Goal: Task Accomplishment & Management: Manage account settings

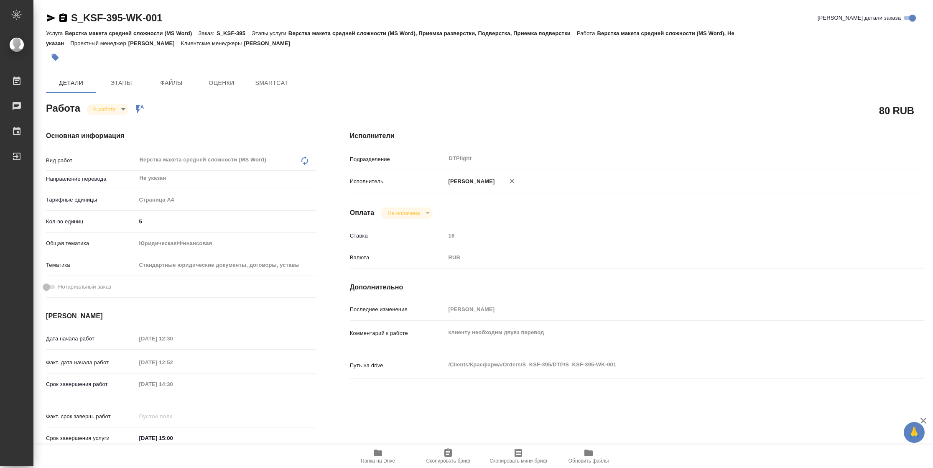
type textarea "x"
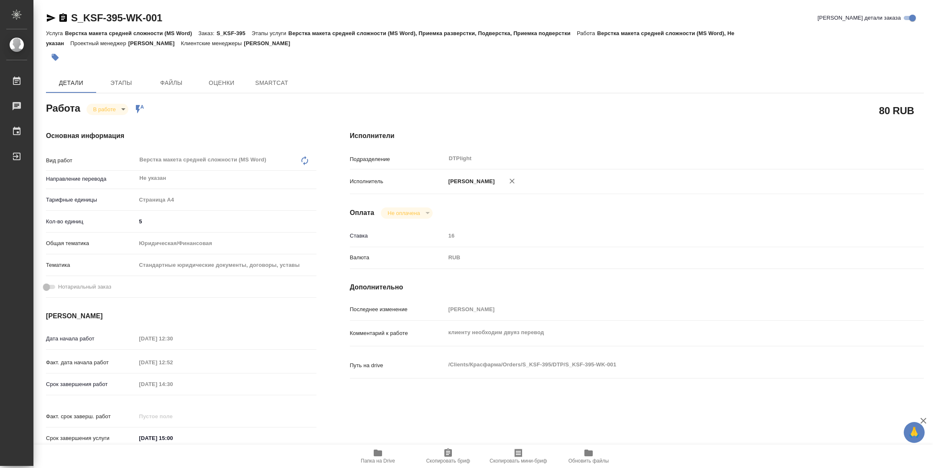
type textarea "x"
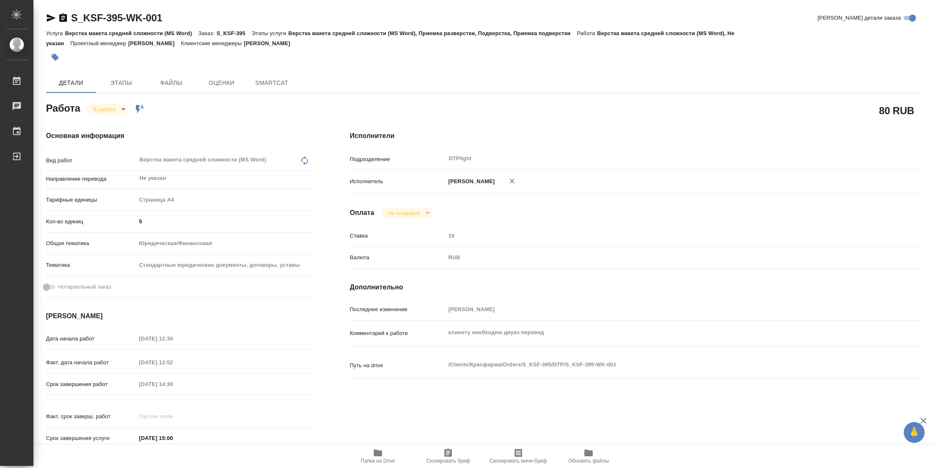
type textarea "x"
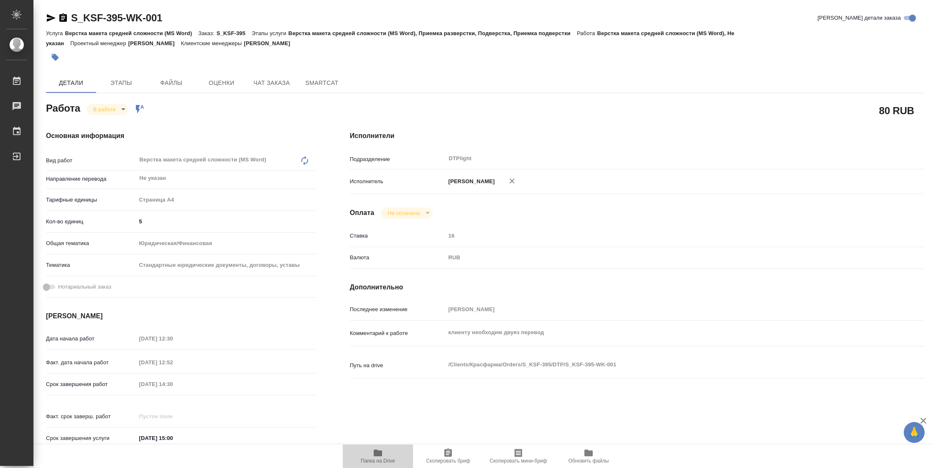
click at [385, 460] on span "Папка на Drive" at bounding box center [378, 461] width 34 height 6
type textarea "x"
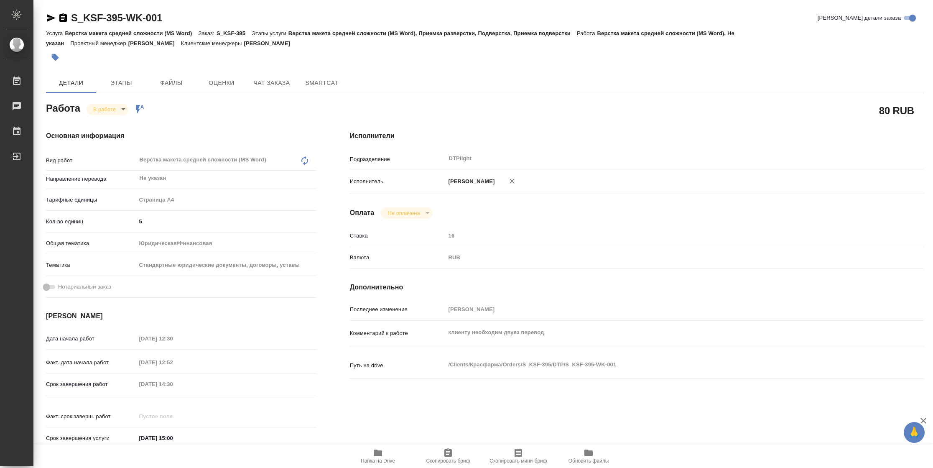
type textarea "x"
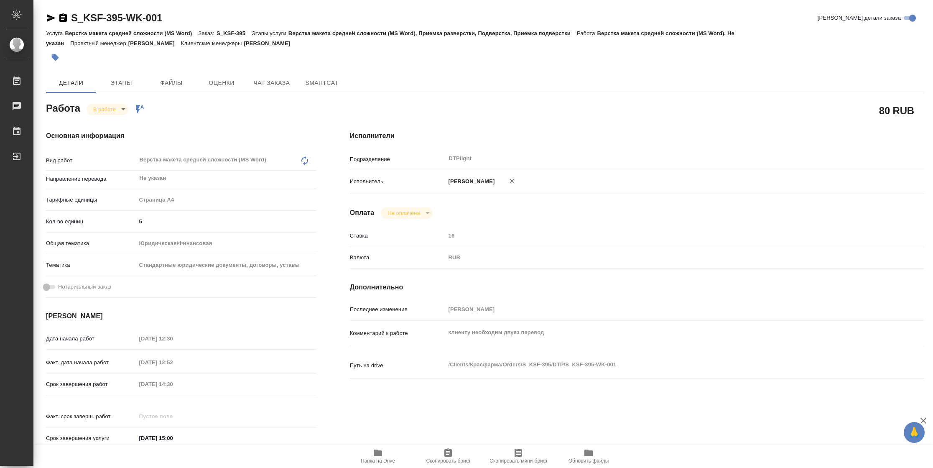
type textarea "x"
click at [99, 101] on div "Работа В работе inProgress Работа включена в последовательность" at bounding box center [181, 107] width 271 height 15
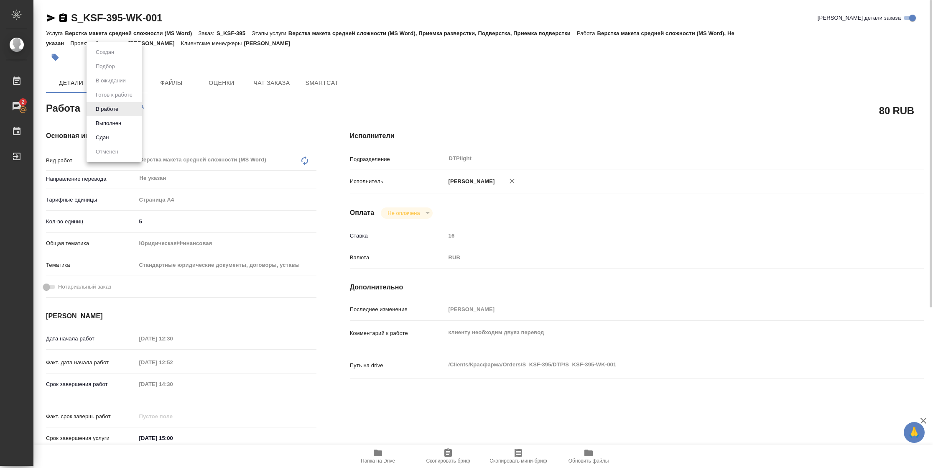
click at [99, 107] on body "🙏 .cls-1 fill:#fff; AWATERA [PERSON_NAME] 2 Чаты График Выйти S_KSF-395-WK-001 …" at bounding box center [466, 234] width 933 height 468
click at [102, 125] on button "Выполнен" at bounding box center [108, 123] width 31 height 9
type textarea "x"
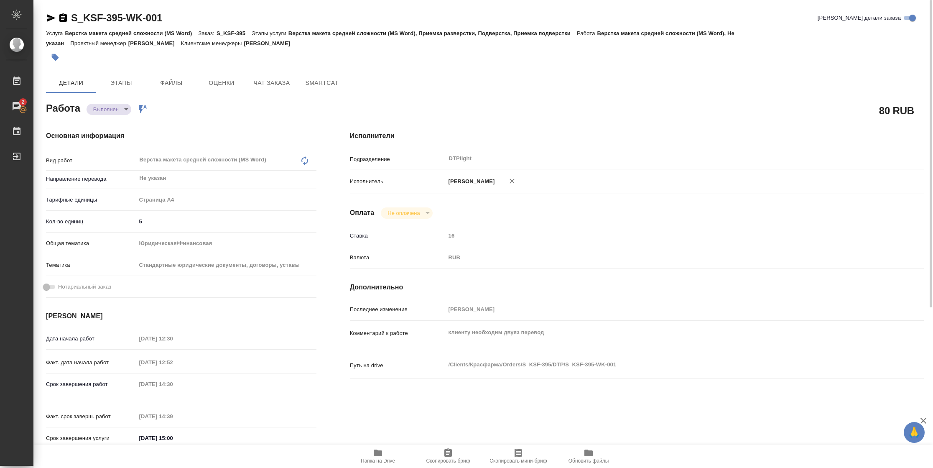
type textarea "x"
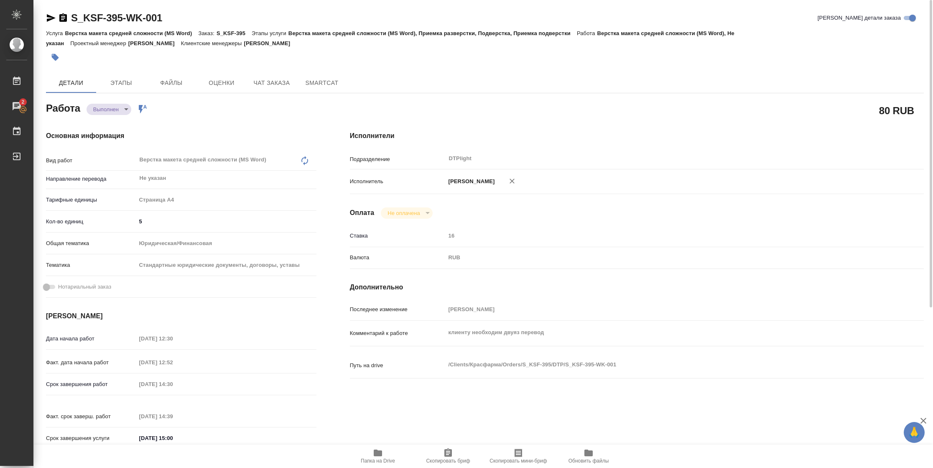
type textarea "x"
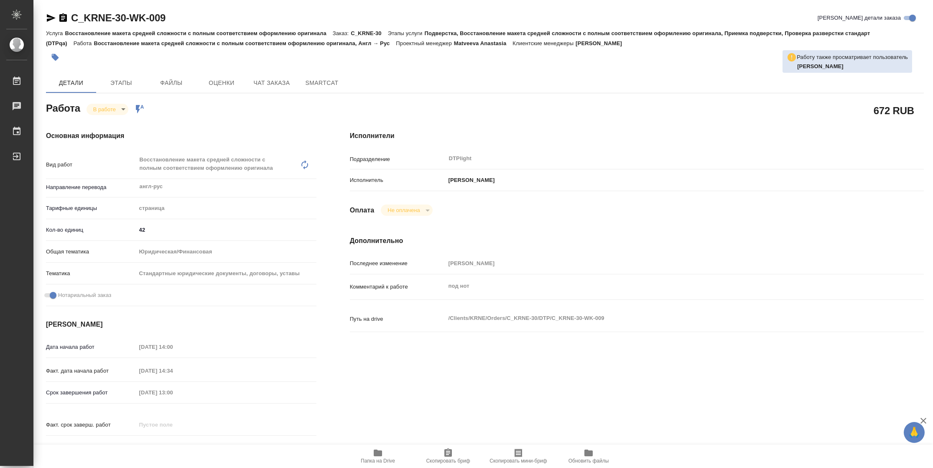
type textarea "x"
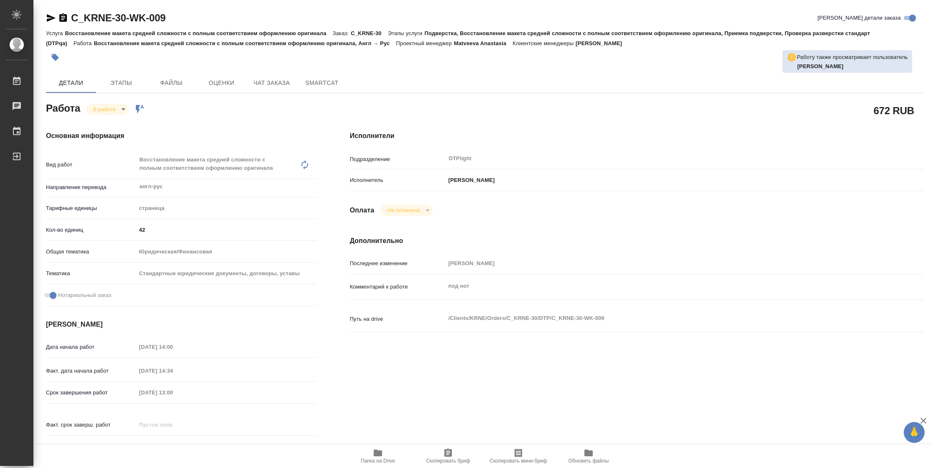
type textarea "x"
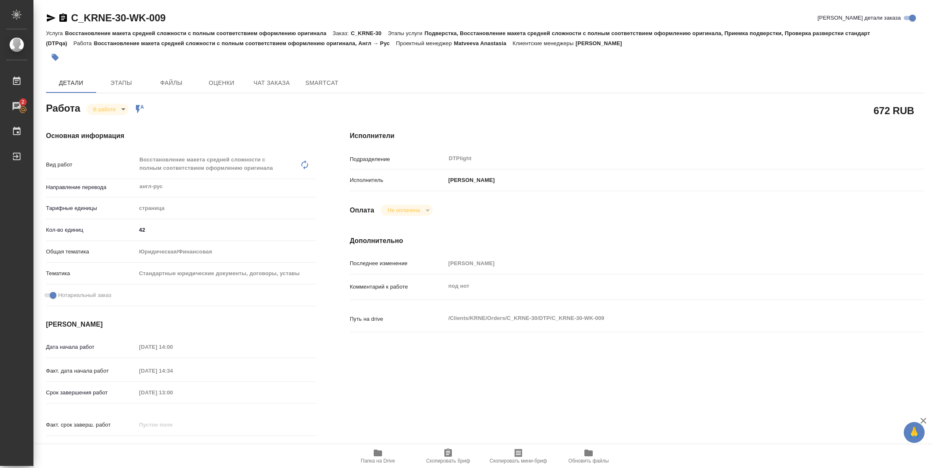
type textarea "x"
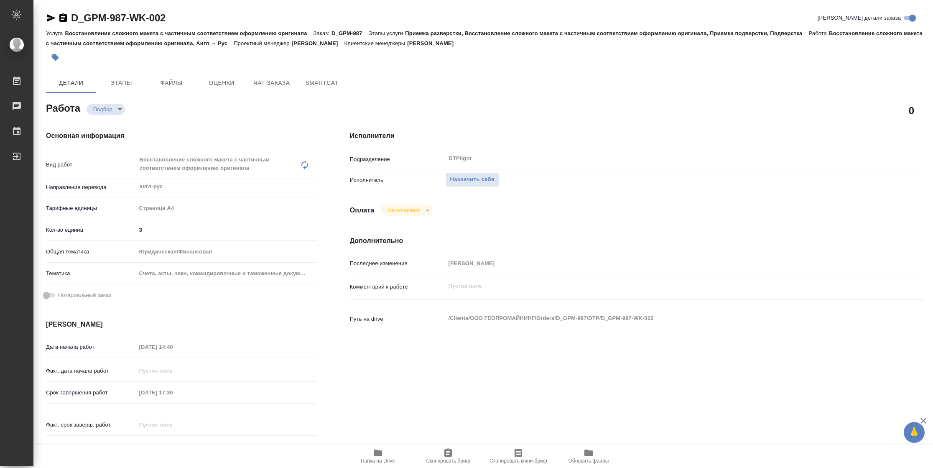
click at [380, 457] on icon "button" at bounding box center [378, 453] width 10 height 10
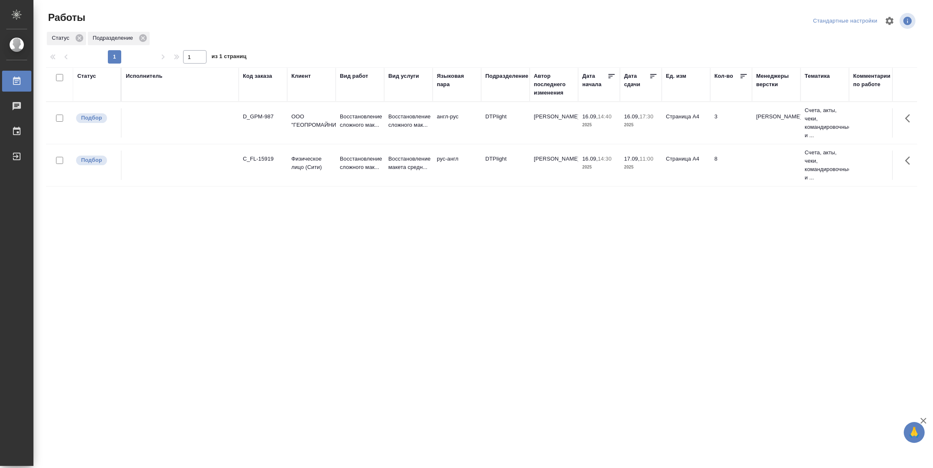
click at [653, 76] on icon at bounding box center [653, 76] width 8 height 8
